Goal: Task Accomplishment & Management: Manage account settings

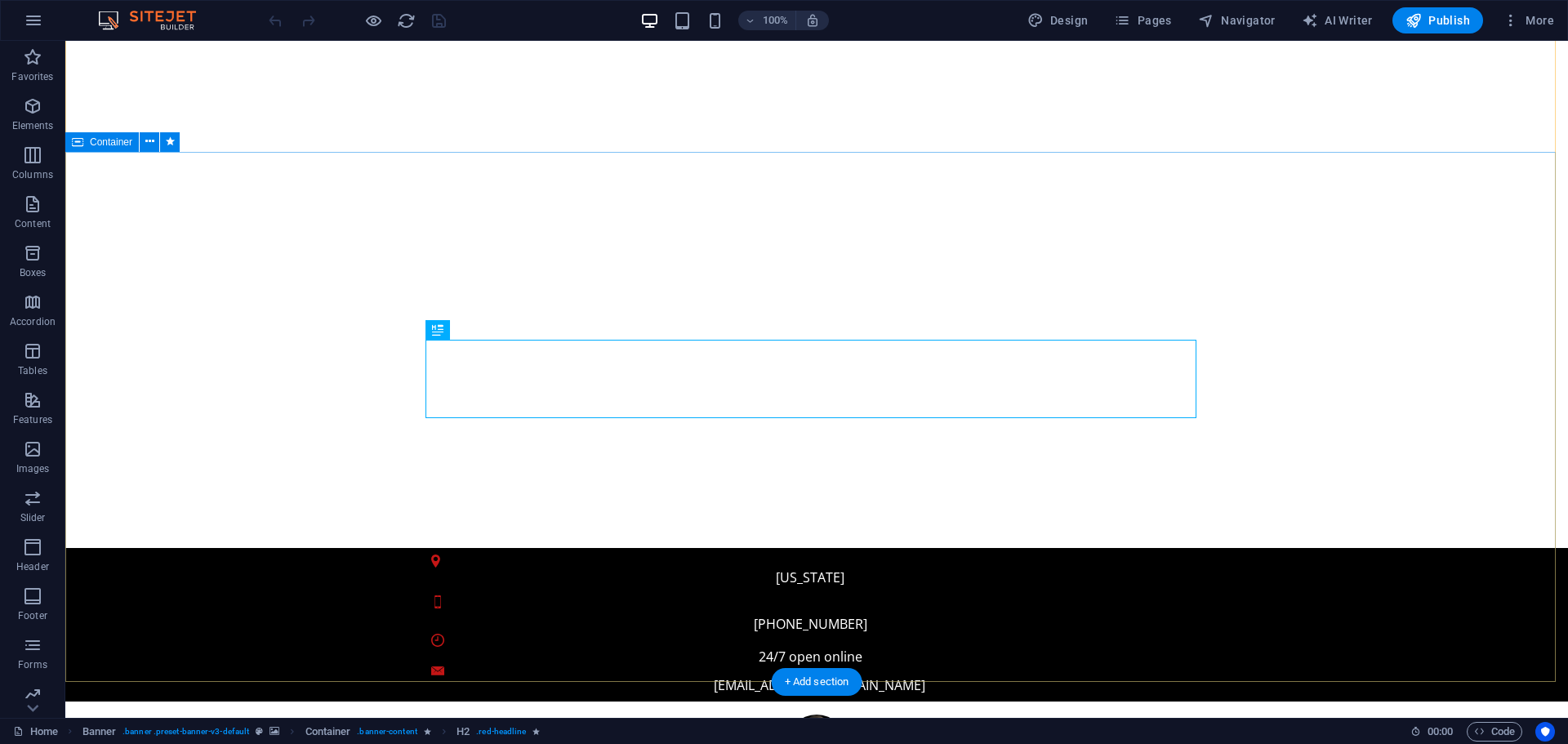
scroll to position [218, 0]
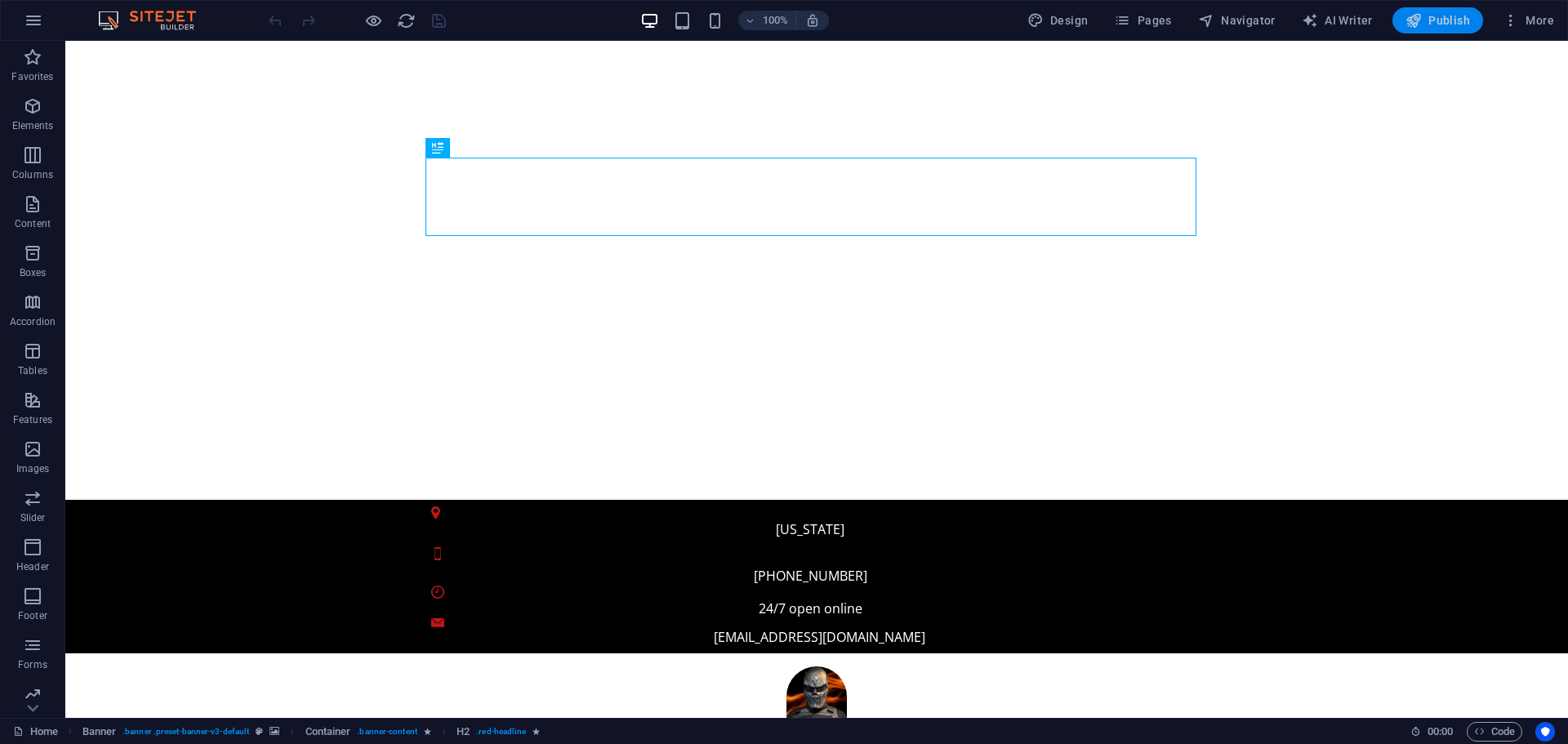
click at [1444, 24] on span "Publish" at bounding box center [1438, 20] width 65 height 16
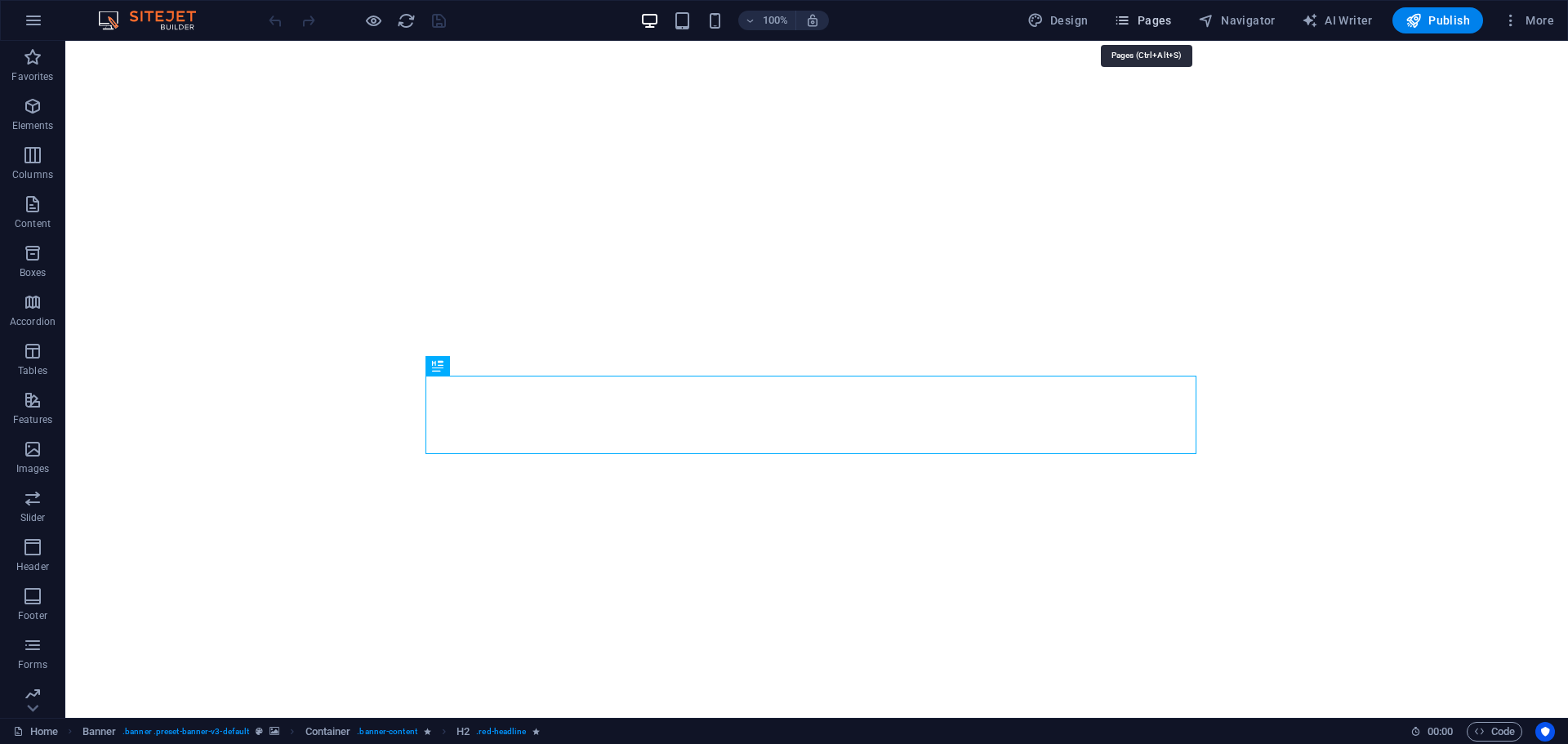
click at [1131, 17] on icon "button" at bounding box center [1123, 20] width 16 height 16
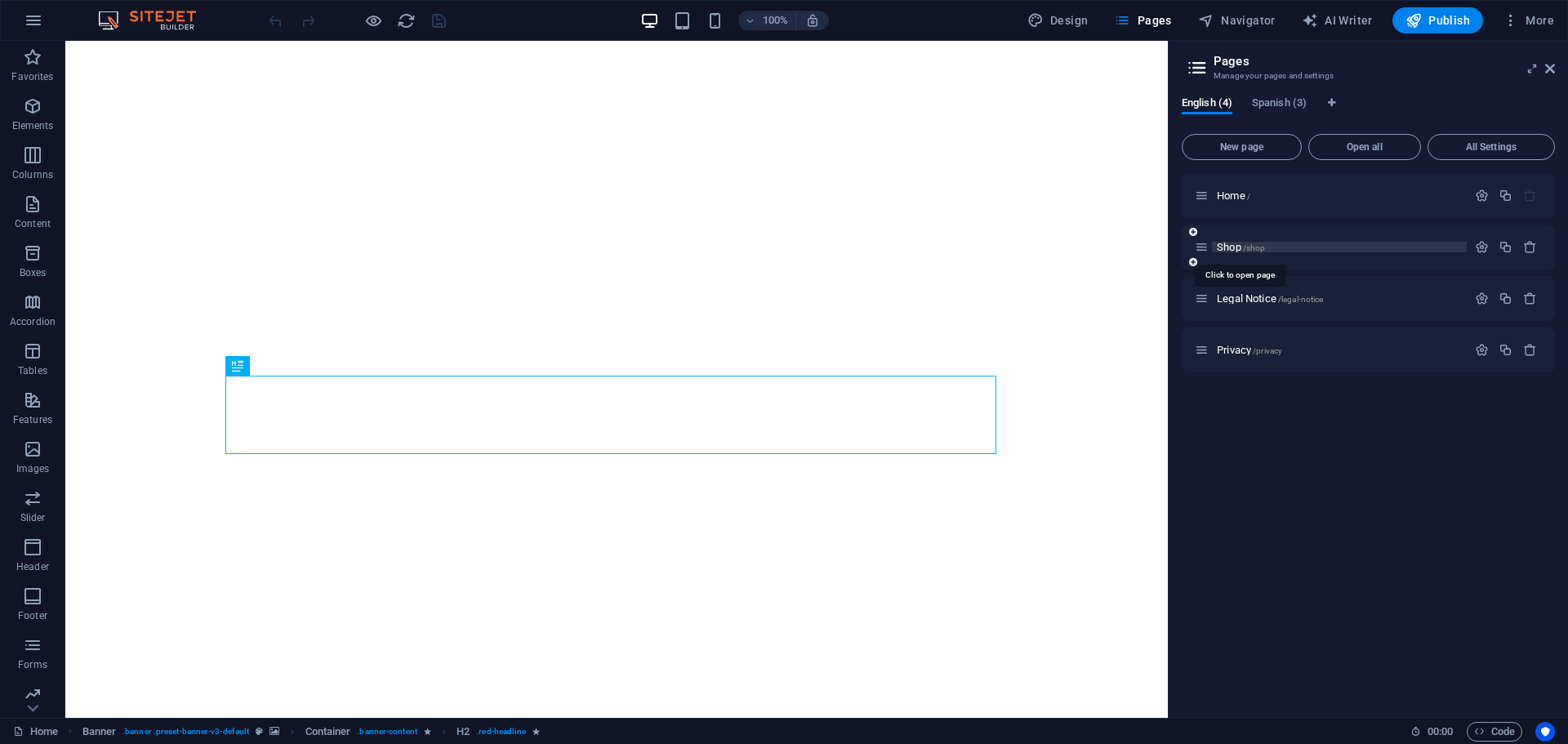
click at [1231, 248] on span "Shop /shop" at bounding box center [1240, 246] width 48 height 12
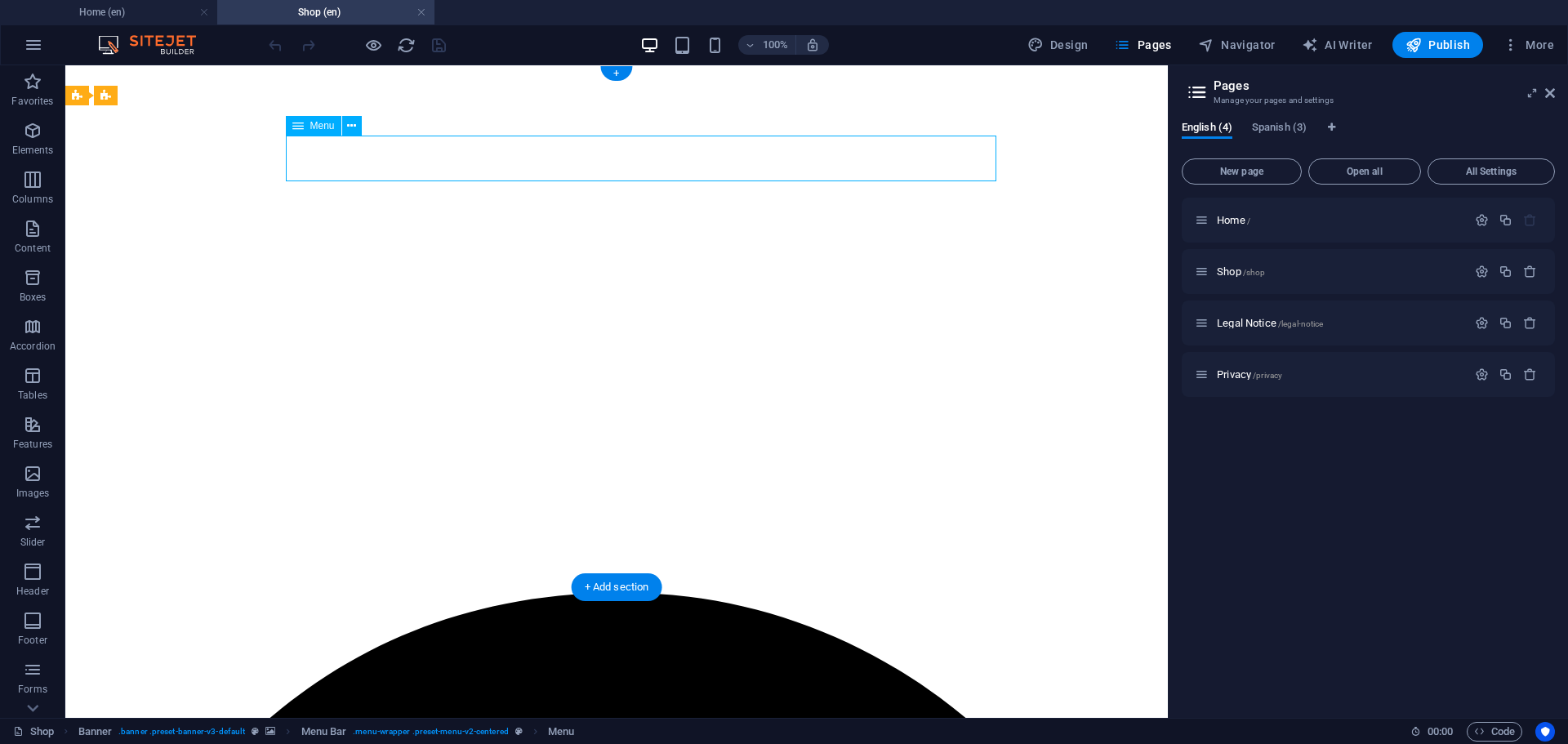
select select
select select "primary"
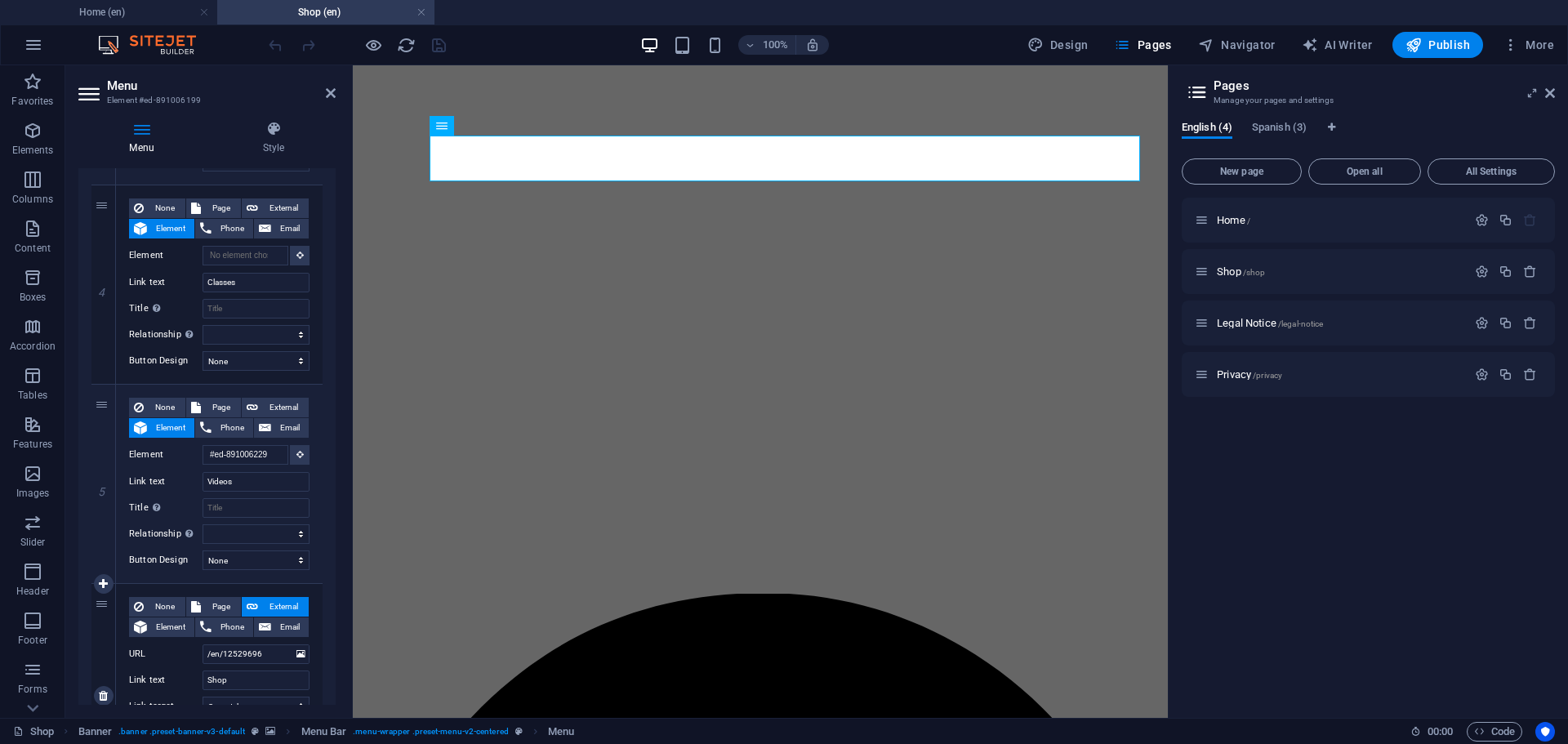
scroll to position [755, 0]
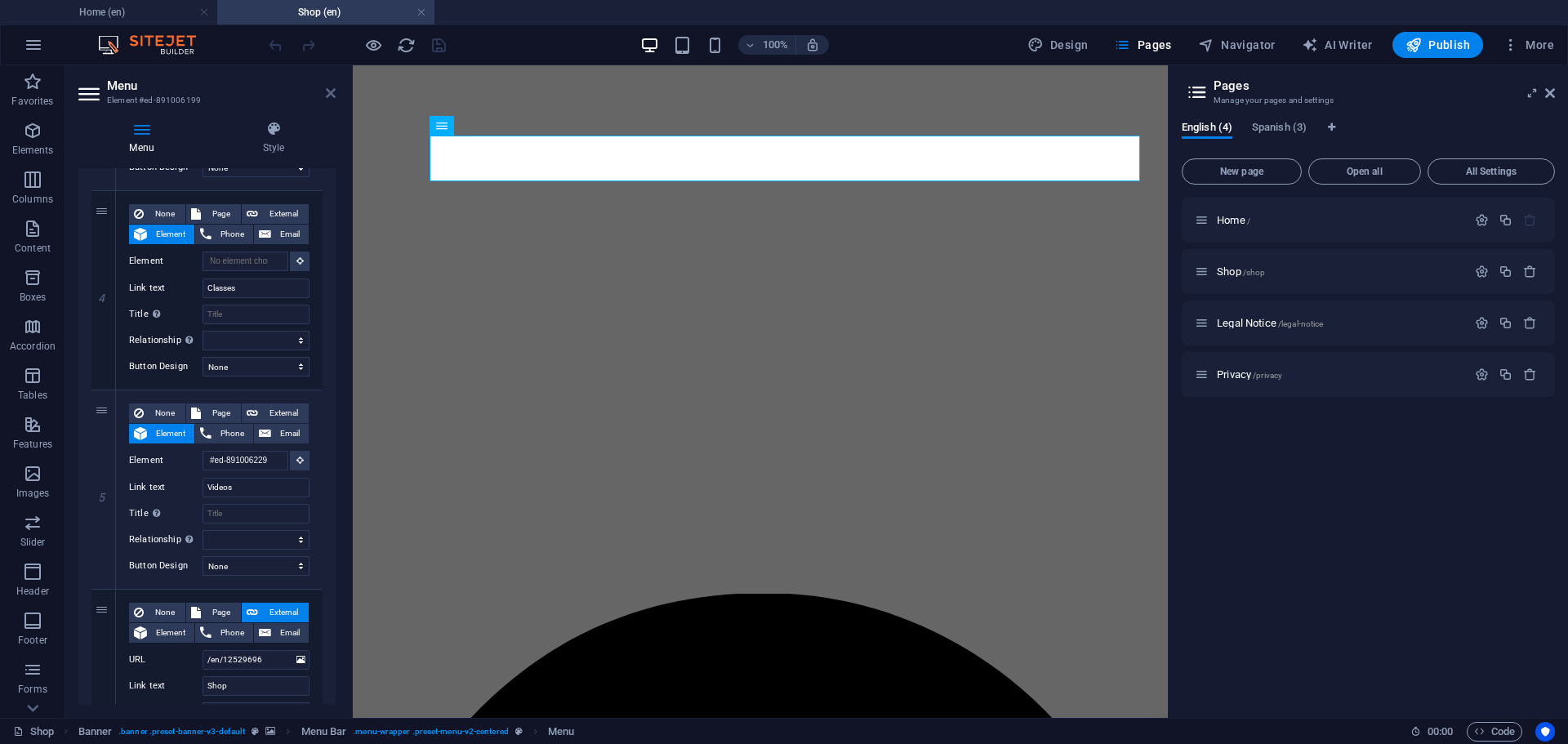
click at [327, 91] on icon at bounding box center [331, 93] width 10 height 13
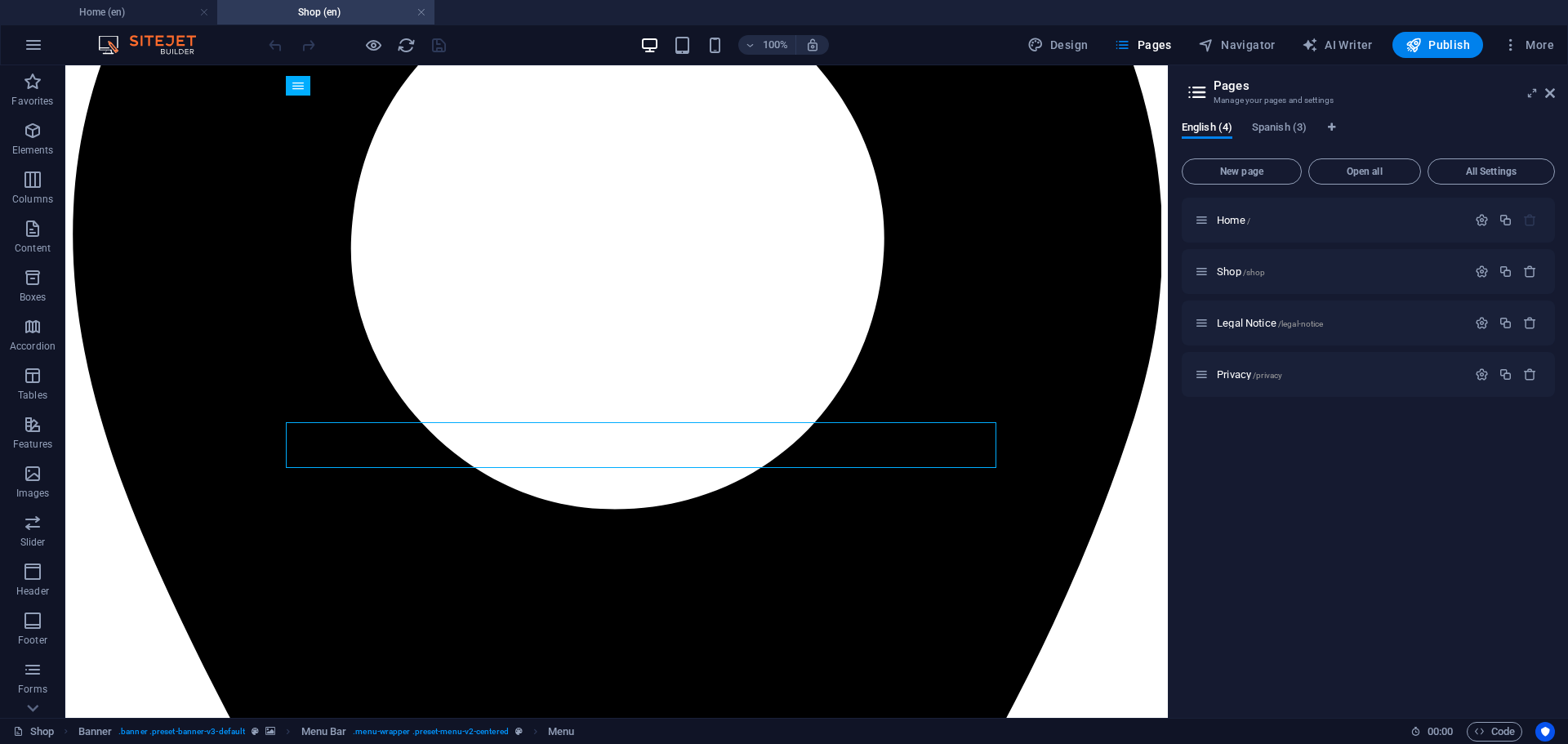
scroll to position [889, 0]
